Goal: Task Accomplishment & Management: Manage account settings

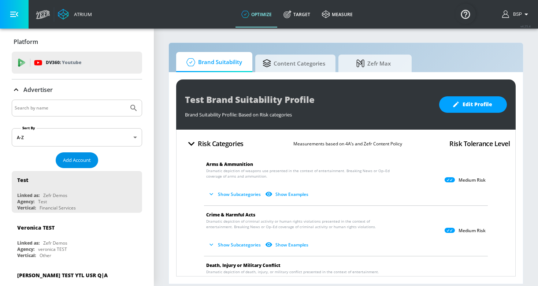
click at [72, 157] on span "Add Account" at bounding box center [77, 160] width 28 height 8
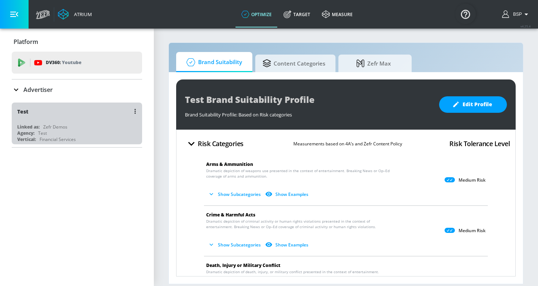
click at [75, 124] on div "Linked as: Zefr Demos" at bounding box center [78, 127] width 123 height 6
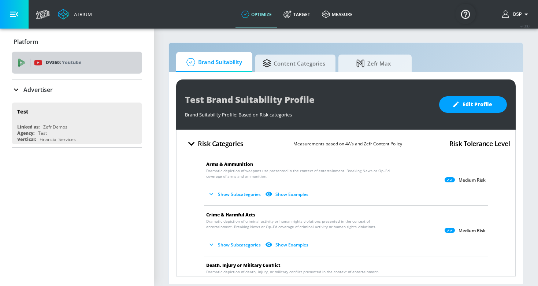
click at [52, 63] on p "DV360: Youtube" at bounding box center [64, 63] width 36 height 8
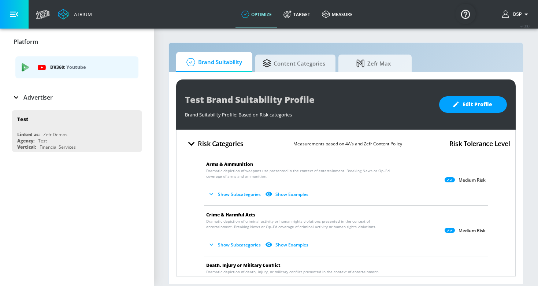
click at [23, 94] on div "Advertiser" at bounding box center [32, 97] width 41 height 9
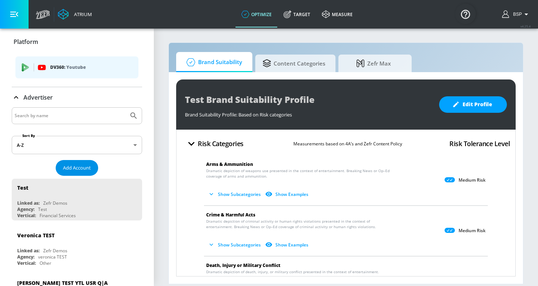
click at [67, 167] on span "Add Account" at bounding box center [77, 168] width 28 height 8
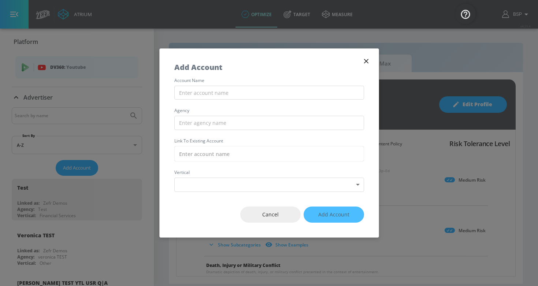
click at [222, 145] on div "account name agency Link to Existing Account vertical Select Vertical ​" at bounding box center [269, 135] width 219 height 114
click at [220, 150] on input "text" at bounding box center [269, 153] width 190 height 15
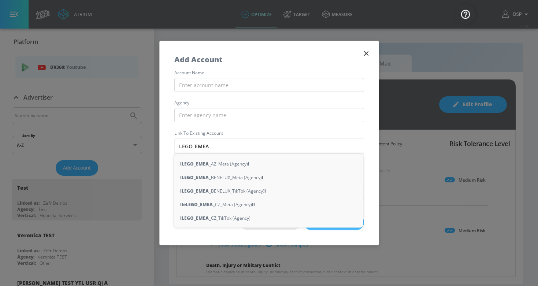
type input "LEGO_EMEA_"
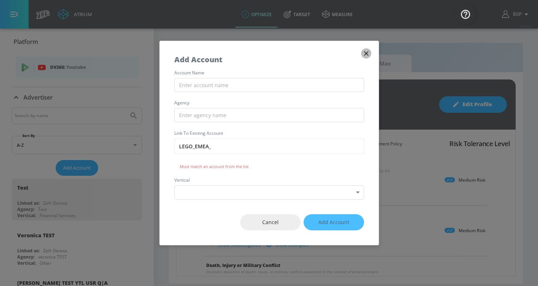
click at [369, 52] on icon "button" at bounding box center [366, 53] width 8 height 8
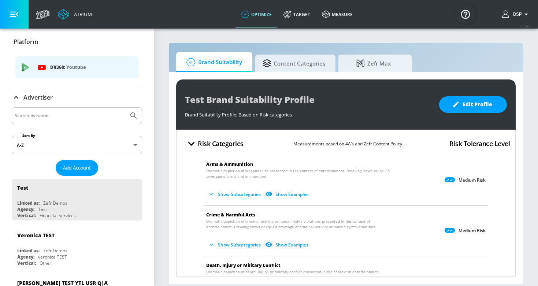
click at [524, 16] on icon "button" at bounding box center [526, 14] width 9 height 9
click at [433, 20] on div at bounding box center [269, 143] width 538 height 286
click at [39, 111] on input "Search by name" at bounding box center [70, 116] width 111 height 10
click at [74, 170] on span "Add Account" at bounding box center [77, 168] width 28 height 8
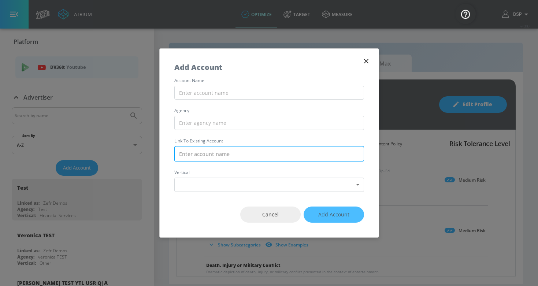
click at [261, 155] on input "text" at bounding box center [269, 153] width 190 height 15
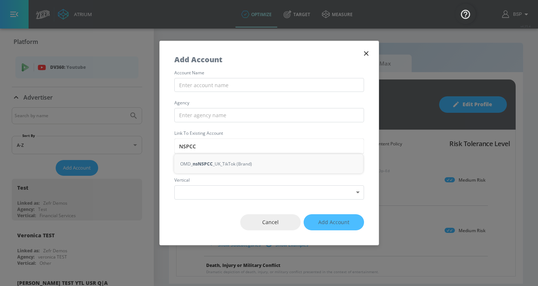
type input "NSPCC"
click at [367, 56] on icon "button" at bounding box center [366, 53] width 8 height 8
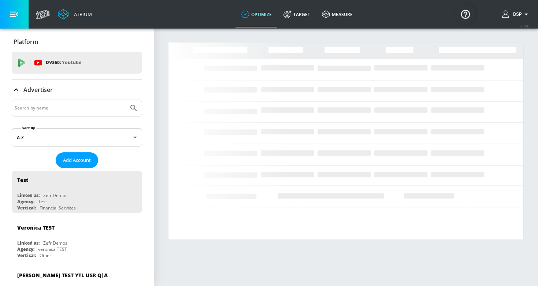
click at [83, 113] on input "Search by name" at bounding box center [70, 108] width 111 height 10
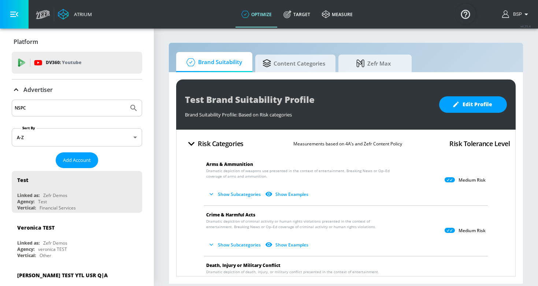
type input "NSPCC"
click at [134, 108] on button "Submit Search" at bounding box center [134, 108] width 16 height 16
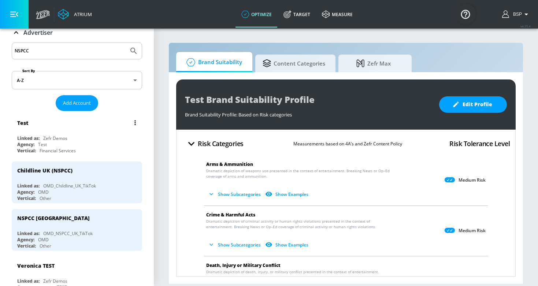
scroll to position [78, 0]
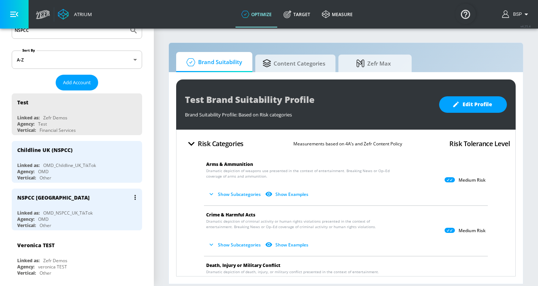
click at [83, 201] on div "NSPCC [GEOGRAPHIC_DATA]" at bounding box center [78, 198] width 123 height 18
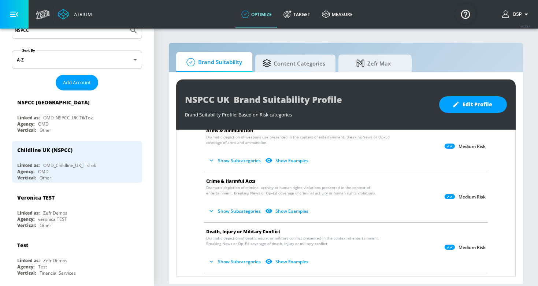
scroll to position [10, 0]
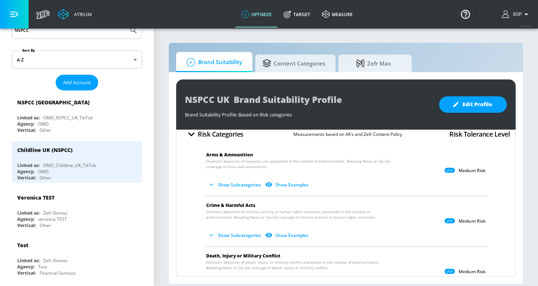
click at [213, 186] on icon "button" at bounding box center [211, 184] width 7 height 7
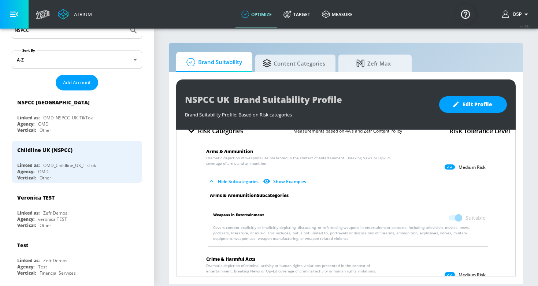
scroll to position [52, 0]
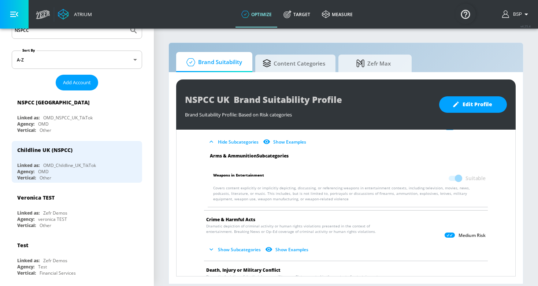
click at [213, 253] on icon "button" at bounding box center [211, 249] width 7 height 7
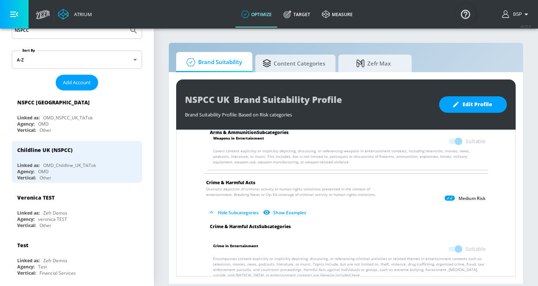
scroll to position [102, 0]
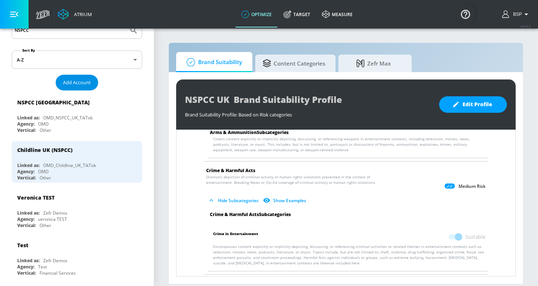
click at [80, 83] on span "Add Account" at bounding box center [77, 82] width 28 height 8
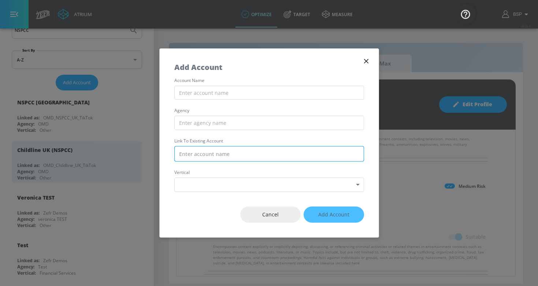
click at [211, 148] on input "text" at bounding box center [269, 153] width 190 height 15
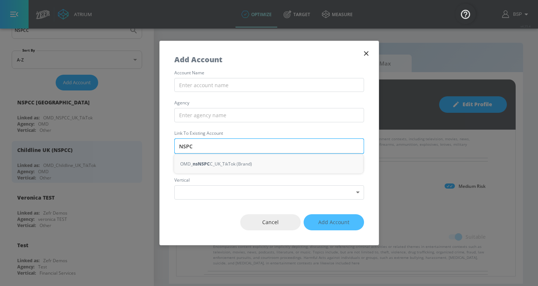
type input "NSPCC"
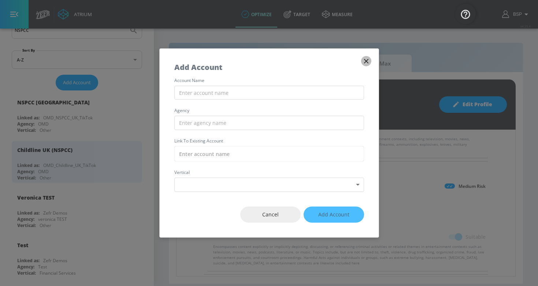
click at [370, 58] on icon "button" at bounding box center [366, 61] width 8 height 8
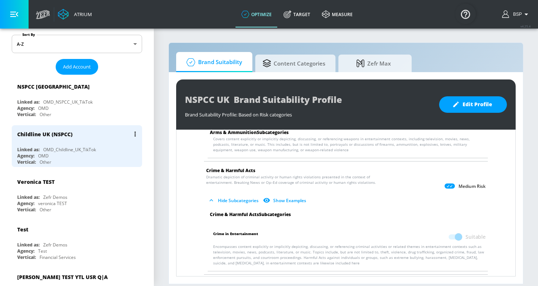
scroll to position [4, 0]
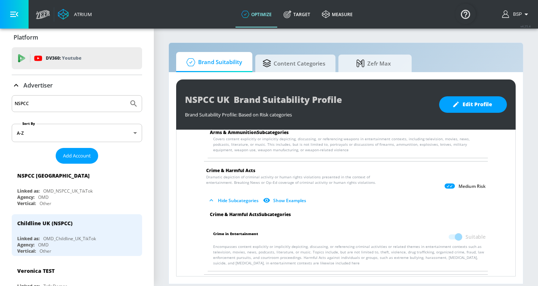
click at [62, 103] on input "NSPCC" at bounding box center [70, 104] width 111 height 10
click at [69, 155] on span "Add Account" at bounding box center [77, 156] width 28 height 8
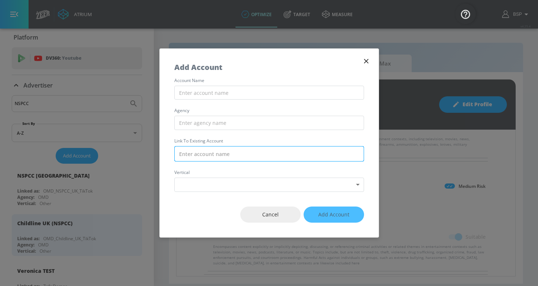
click at [213, 153] on input "text" at bounding box center [269, 153] width 190 height 15
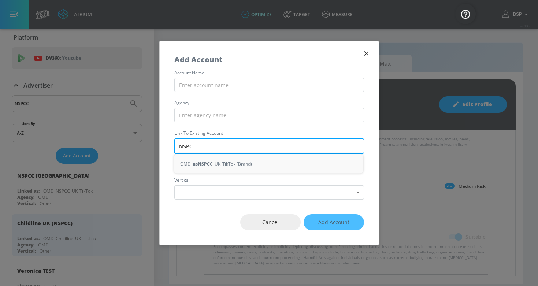
type input "NSPCC"
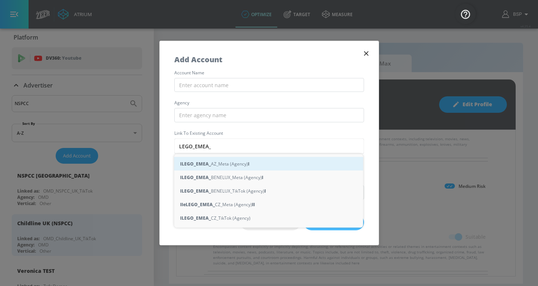
click at [224, 165] on div "l LEGO_EMEA_ AZ_Meta (Agency) l" at bounding box center [268, 164] width 189 height 14
type input "LEGO_EMEA_AZ_Meta (Agency)"
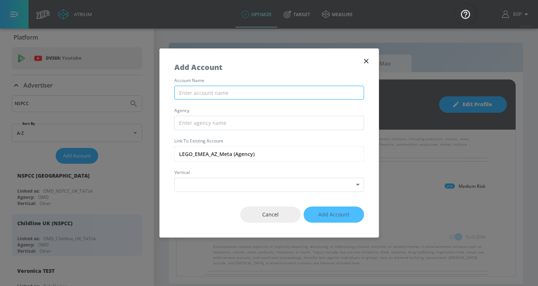
click at [216, 88] on input "text" at bounding box center [269, 93] width 190 height 14
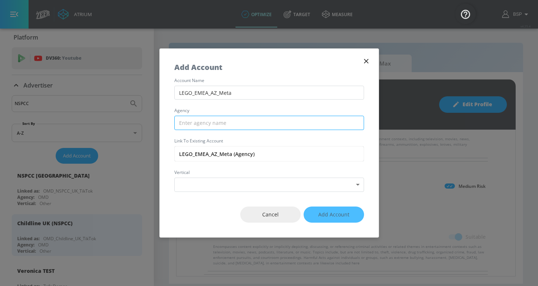
type input "LEGO_EMEA_AZ_Meta"
click at [233, 124] on input "text" at bounding box center [269, 123] width 190 height 14
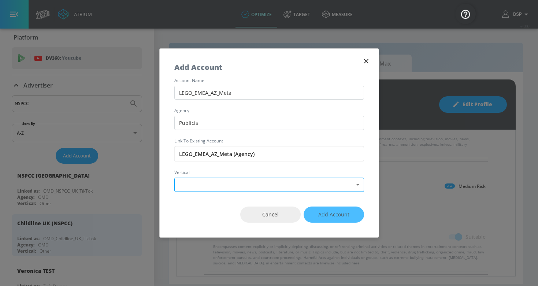
type input "Publicis"
click at [227, 184] on body "Atrium optimize Target measure optimize Target measure v 4.25.4 BSP Platform DV…" at bounding box center [269, 143] width 538 height 286
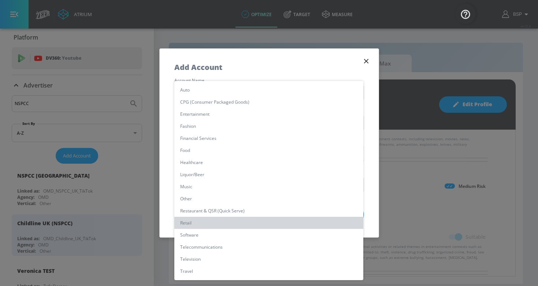
click at [218, 221] on li "Retail" at bounding box center [268, 223] width 189 height 12
type input "[object Object]"
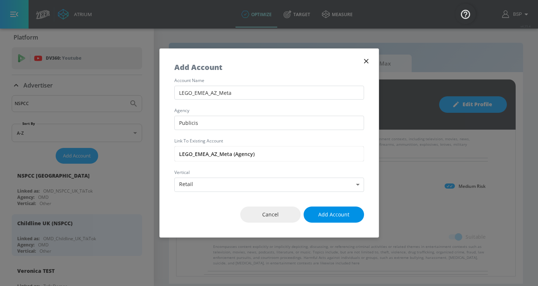
click at [342, 213] on span "Add Account" at bounding box center [333, 214] width 31 height 9
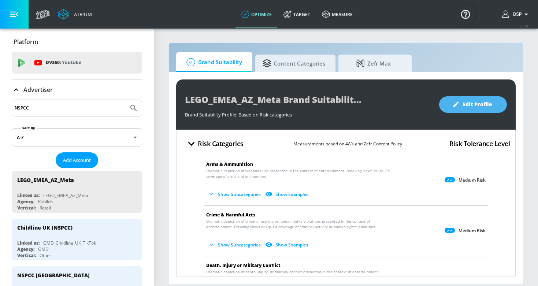
click at [479, 104] on span "Edit Profile" at bounding box center [473, 104] width 38 height 9
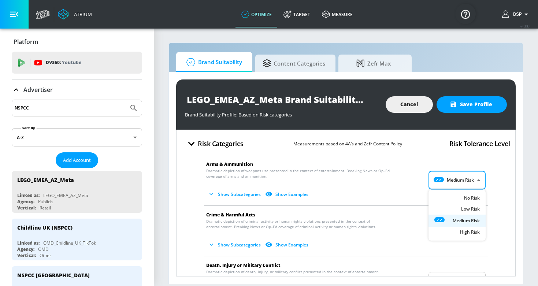
click at [449, 175] on body "Atrium optimize Target measure optimize Target measure v 4.25.4 BSP Platform DV…" at bounding box center [269, 143] width 538 height 286
click at [449, 199] on icon at bounding box center [445, 197] width 20 height 5
type input "MINIMAL"
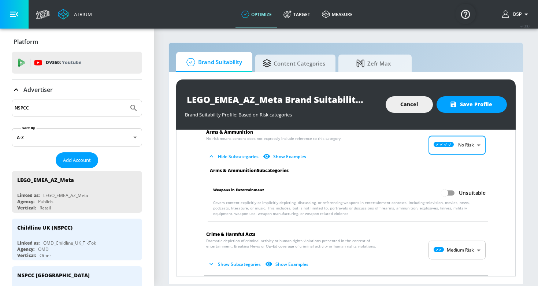
scroll to position [33, 0]
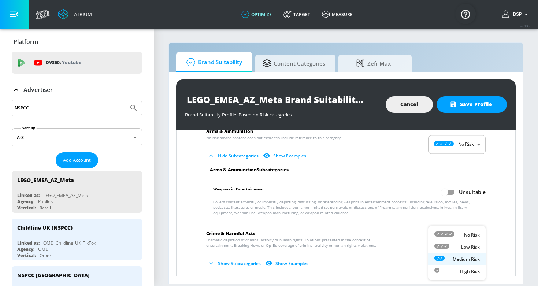
click at [446, 247] on body "Atrium optimize Target measure optimize Target measure v 4.25.4 BSP Platform DV…" at bounding box center [269, 143] width 538 height 286
click at [456, 232] on div "No Risk" at bounding box center [457, 235] width 45 height 8
type input "MINIMAL"
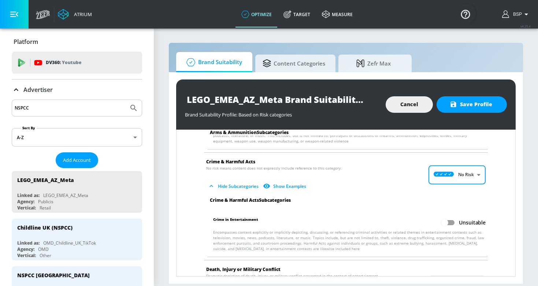
scroll to position [148, 0]
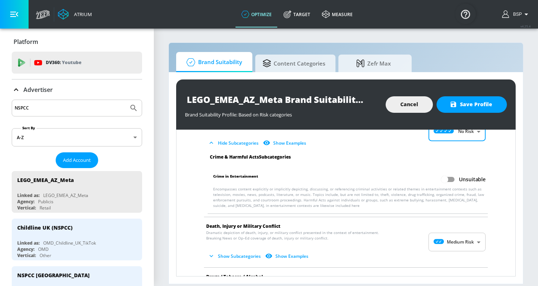
click at [454, 246] on body "Atrium optimize Target measure optimize Target measure v 4.25.4 BSP Platform DV…" at bounding box center [269, 143] width 538 height 286
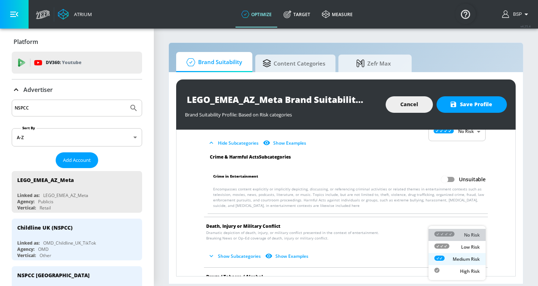
click at [465, 233] on p "No Risk" at bounding box center [472, 235] width 16 height 7
type input "MINIMAL"
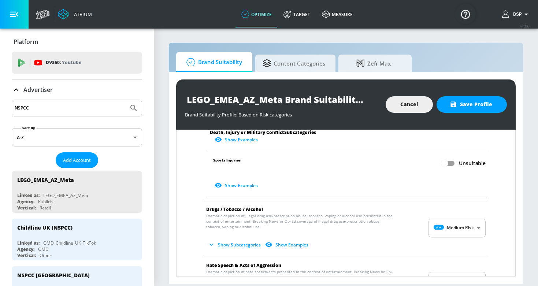
scroll to position [411, 0]
click at [462, 225] on body "Atrium optimize Target measure optimize Target measure v 4.25.4 BSP Platform DV…" at bounding box center [269, 143] width 538 height 286
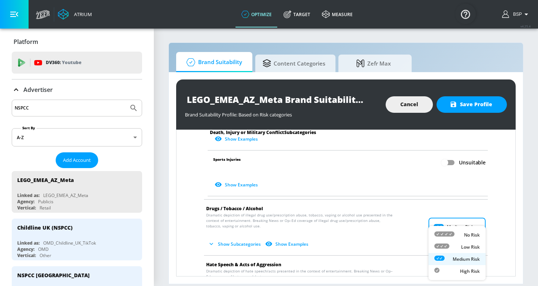
click at [464, 232] on p "No Risk" at bounding box center [472, 235] width 16 height 7
type input "MINIMAL"
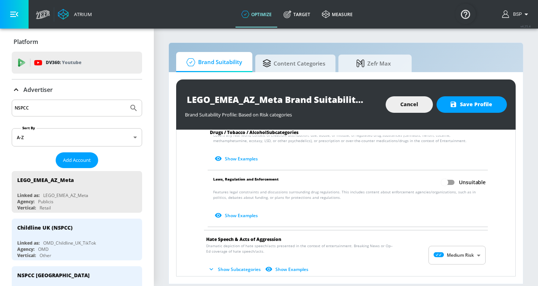
scroll to position [633, 0]
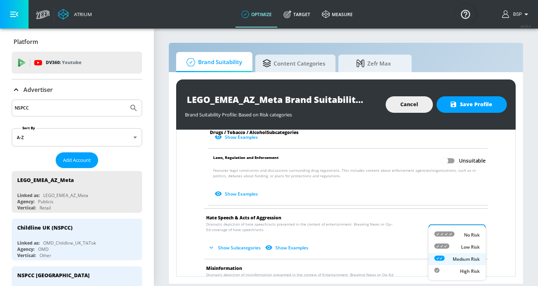
click at [461, 231] on body "Atrium optimize Target measure optimize Target measure v 4.25.4 BSP Platform DV…" at bounding box center [269, 143] width 538 height 286
click at [458, 237] on div "No Risk" at bounding box center [457, 235] width 45 height 8
type input "MINIMAL"
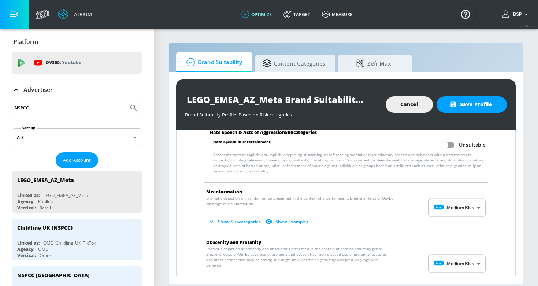
scroll to position [778, 0]
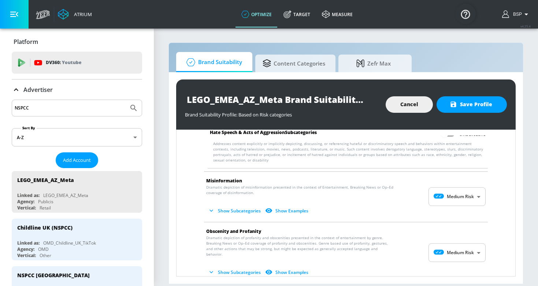
click at [466, 195] on body "Atrium optimize Target measure optimize Target measure v 4.25.4 BSP Platform DV…" at bounding box center [269, 143] width 538 height 286
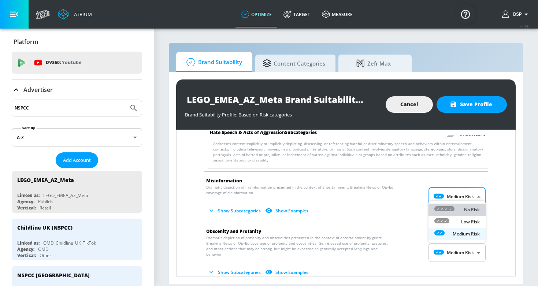
click at [466, 209] on p "No Risk" at bounding box center [472, 210] width 16 height 7
type input "MINIMAL"
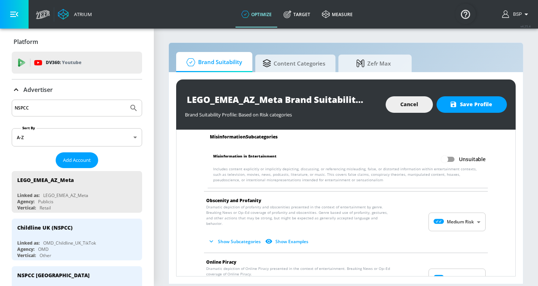
scroll to position [863, 0]
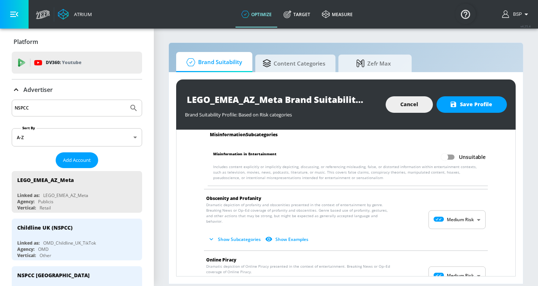
click at [465, 213] on body "Atrium optimize Target measure optimize Target measure v 4.25.4 BSP Platform DV…" at bounding box center [269, 143] width 538 height 286
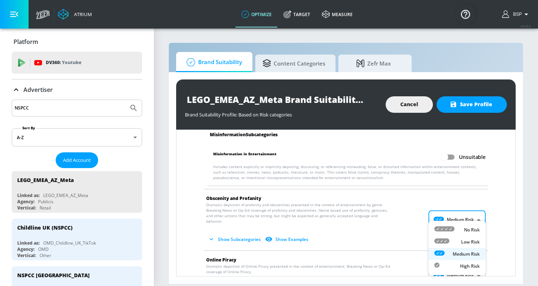
click at [465, 226] on li "No Risk" at bounding box center [457, 230] width 57 height 12
type input "MINIMAL"
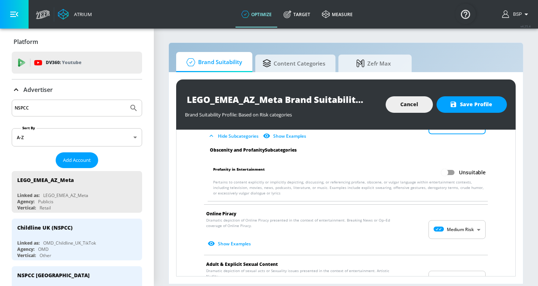
scroll to position [951, 0]
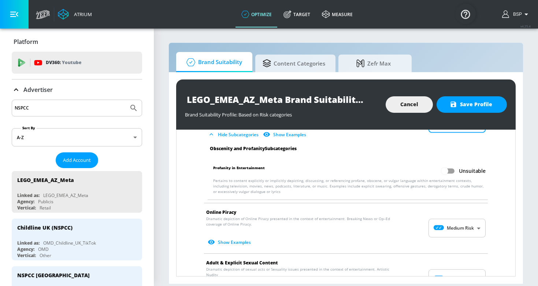
click at [465, 226] on body "Atrium optimize Target measure optimize Target measure v 4.25.4 BSP Platform DV…" at bounding box center [269, 143] width 538 height 286
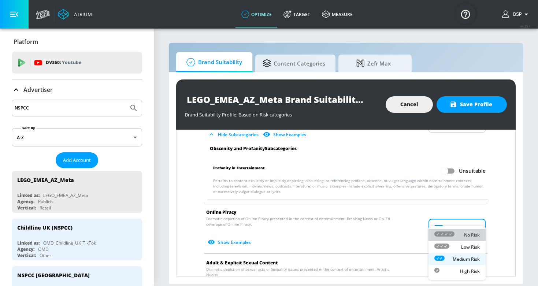
click at [465, 232] on p "No Risk" at bounding box center [472, 235] width 16 height 7
type input "MINIMAL"
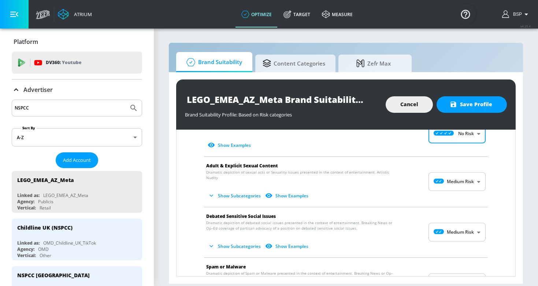
scroll to position [1059, 0]
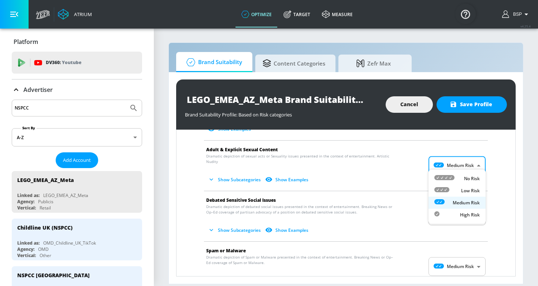
click at [466, 163] on body "Atrium optimize Target measure optimize Target measure v 4.25.4 BSP Platform DV…" at bounding box center [269, 143] width 538 height 286
click at [466, 177] on p "No Risk" at bounding box center [472, 179] width 16 height 7
type input "MINIMAL"
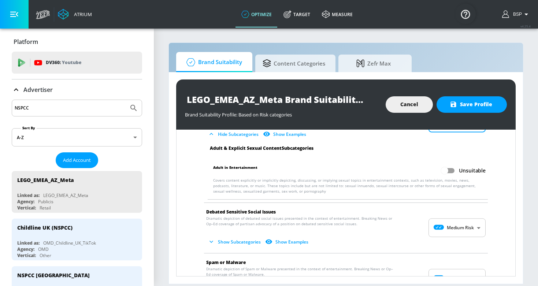
scroll to position [1108, 0]
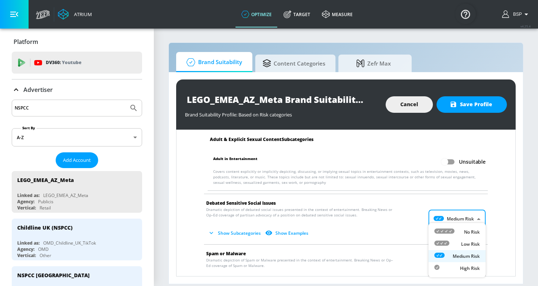
click at [469, 213] on body "Atrium optimize Target measure optimize Target measure v 4.25.4 BSP Platform DV…" at bounding box center [269, 143] width 538 height 286
click at [468, 229] on p "No Risk" at bounding box center [472, 232] width 16 height 7
type input "MINIMAL"
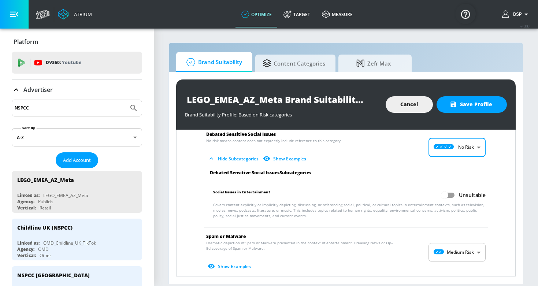
scroll to position [1201, 0]
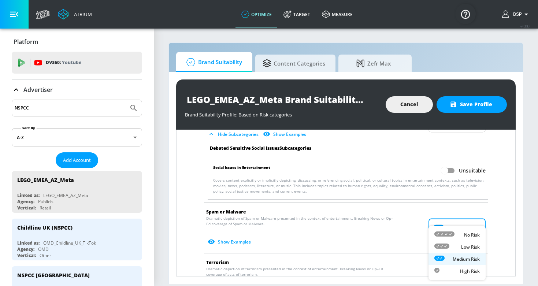
click at [464, 222] on body "Atrium optimize Target measure optimize Target measure v 4.25.4 BSP Platform DV…" at bounding box center [269, 143] width 538 height 286
click at [463, 232] on div "No Risk" at bounding box center [457, 235] width 45 height 8
type input "MINIMAL"
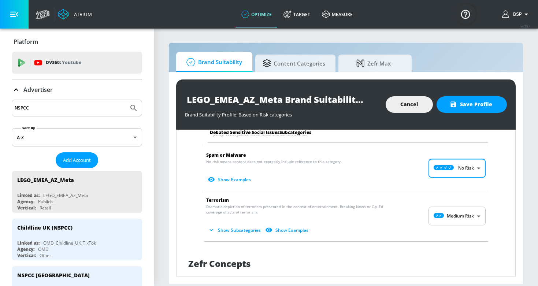
scroll to position [1274, 0]
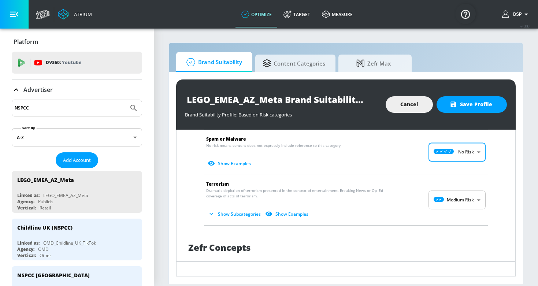
click at [466, 194] on body "Atrium optimize Target measure optimize Target measure v 4.25.4 BSP Platform DV…" at bounding box center [269, 143] width 538 height 286
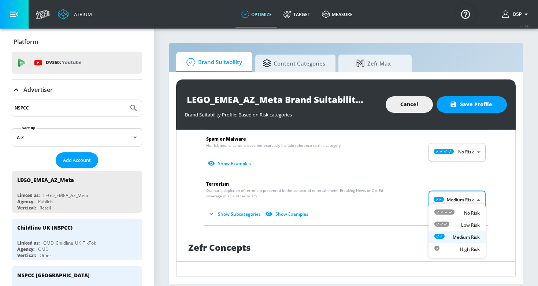
click at [466, 211] on p "No Risk" at bounding box center [472, 213] width 16 height 7
type input "MINIMAL"
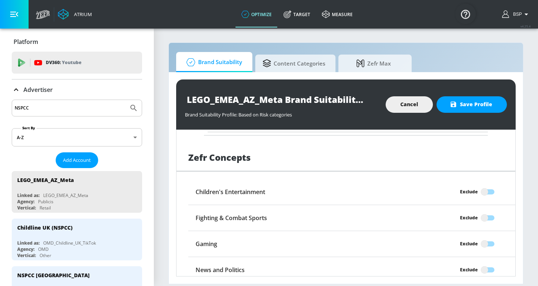
scroll to position [1416, 0]
click at [473, 103] on span "Save Profile" at bounding box center [472, 104] width 41 height 9
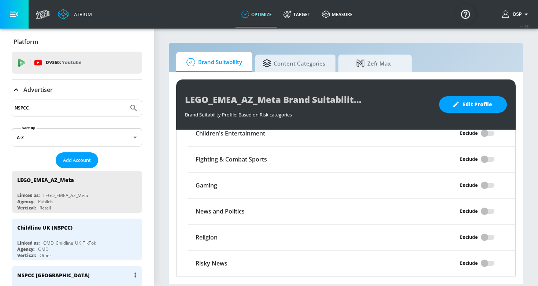
scroll to position [110, 0]
